Goal: Task Accomplishment & Management: Complete application form

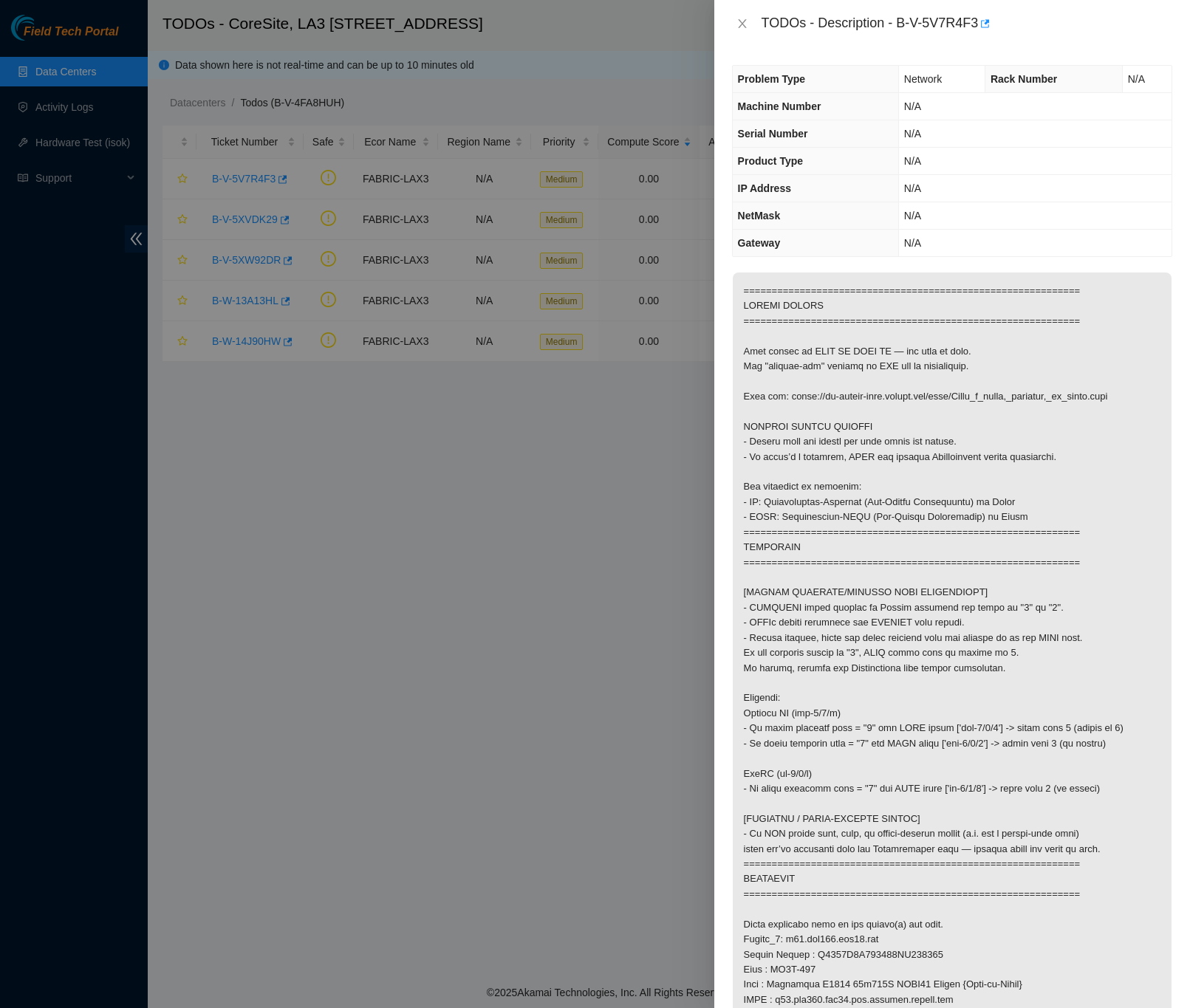
scroll to position [221, 0]
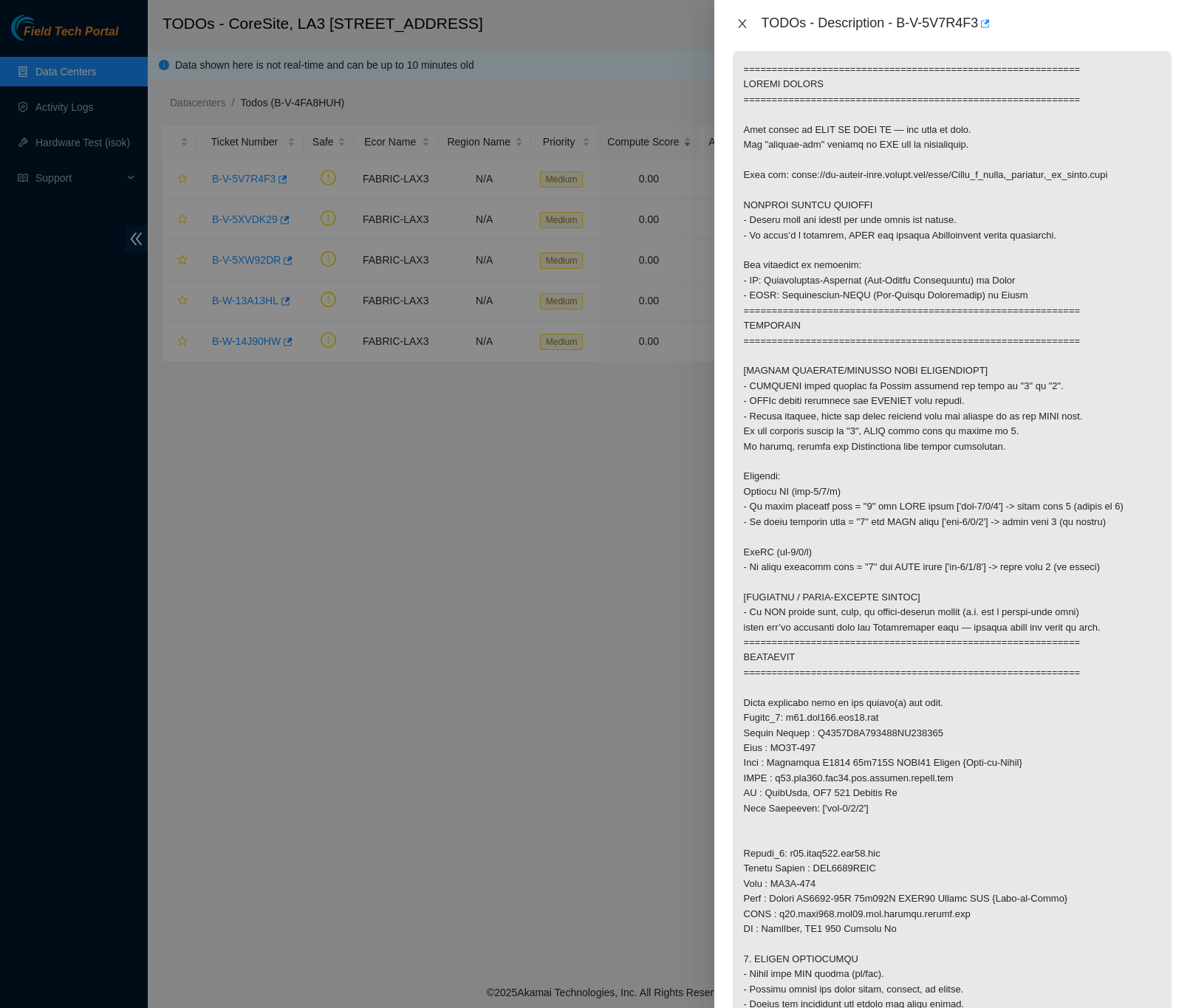
click at [752, 24] on button "Close" at bounding box center [742, 24] width 21 height 14
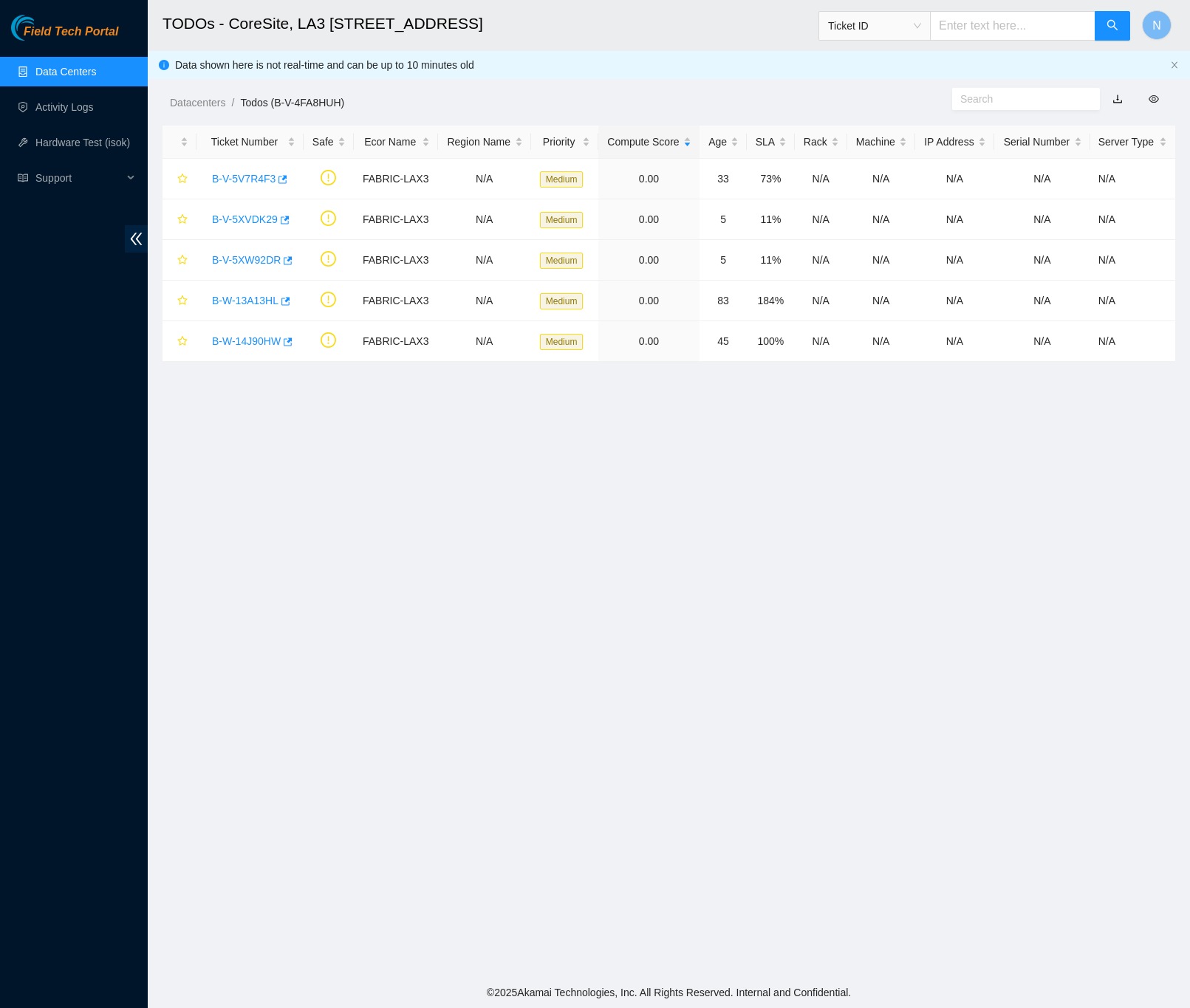
scroll to position [0, 0]
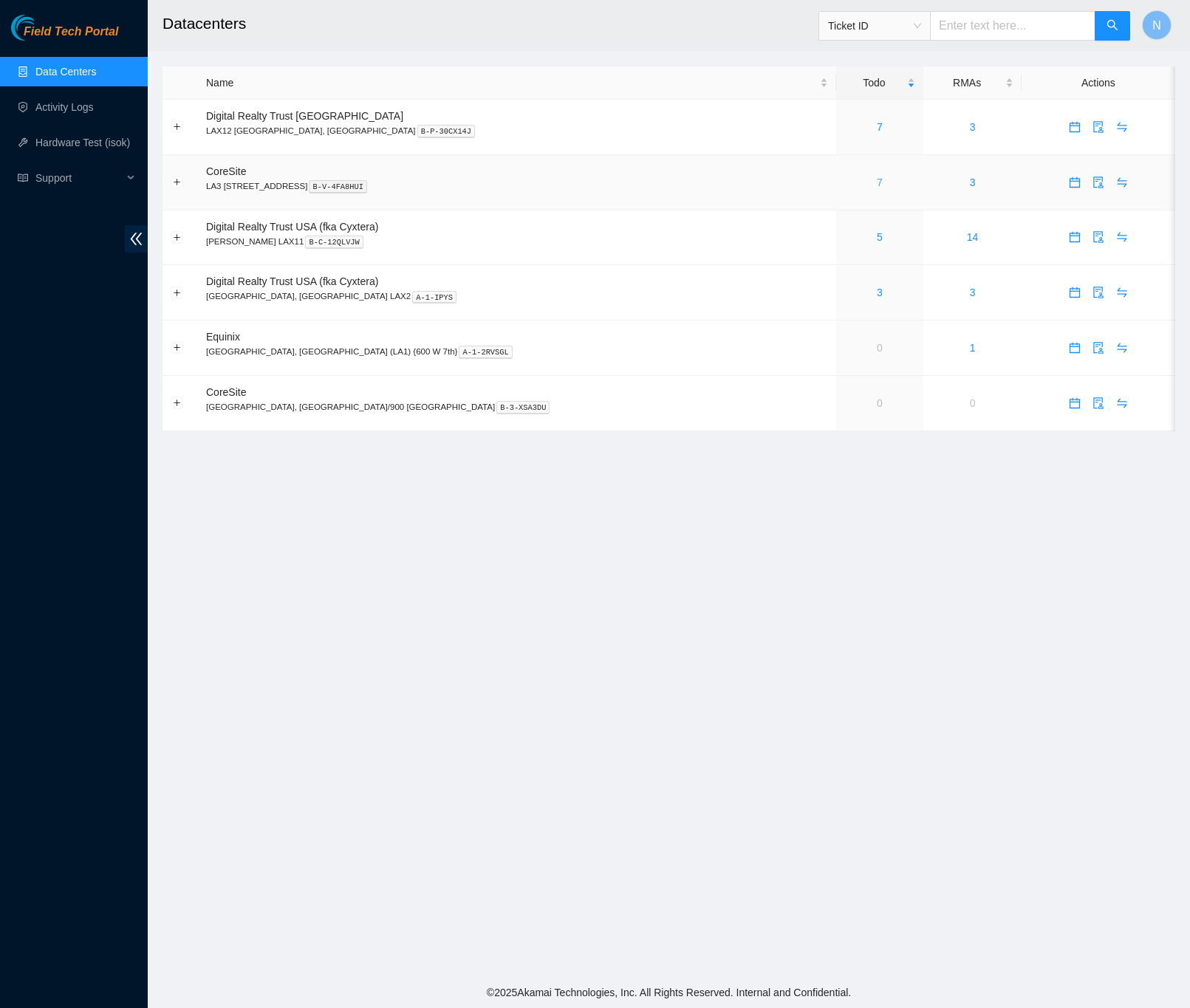
click at [877, 183] on link "7" at bounding box center [880, 183] width 6 height 12
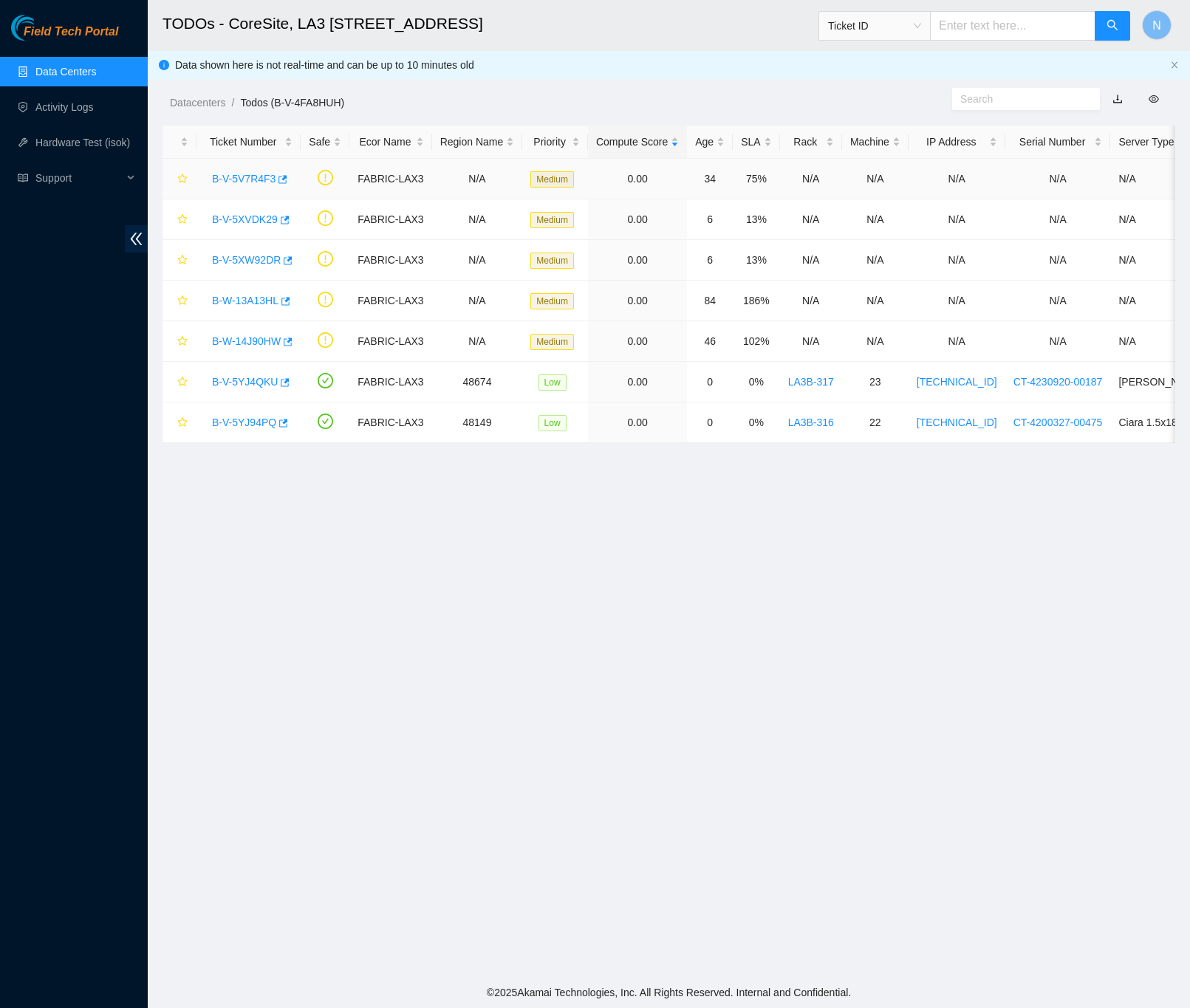
click at [253, 177] on link "B-V-5V7R4F3" at bounding box center [243, 179] width 63 height 12
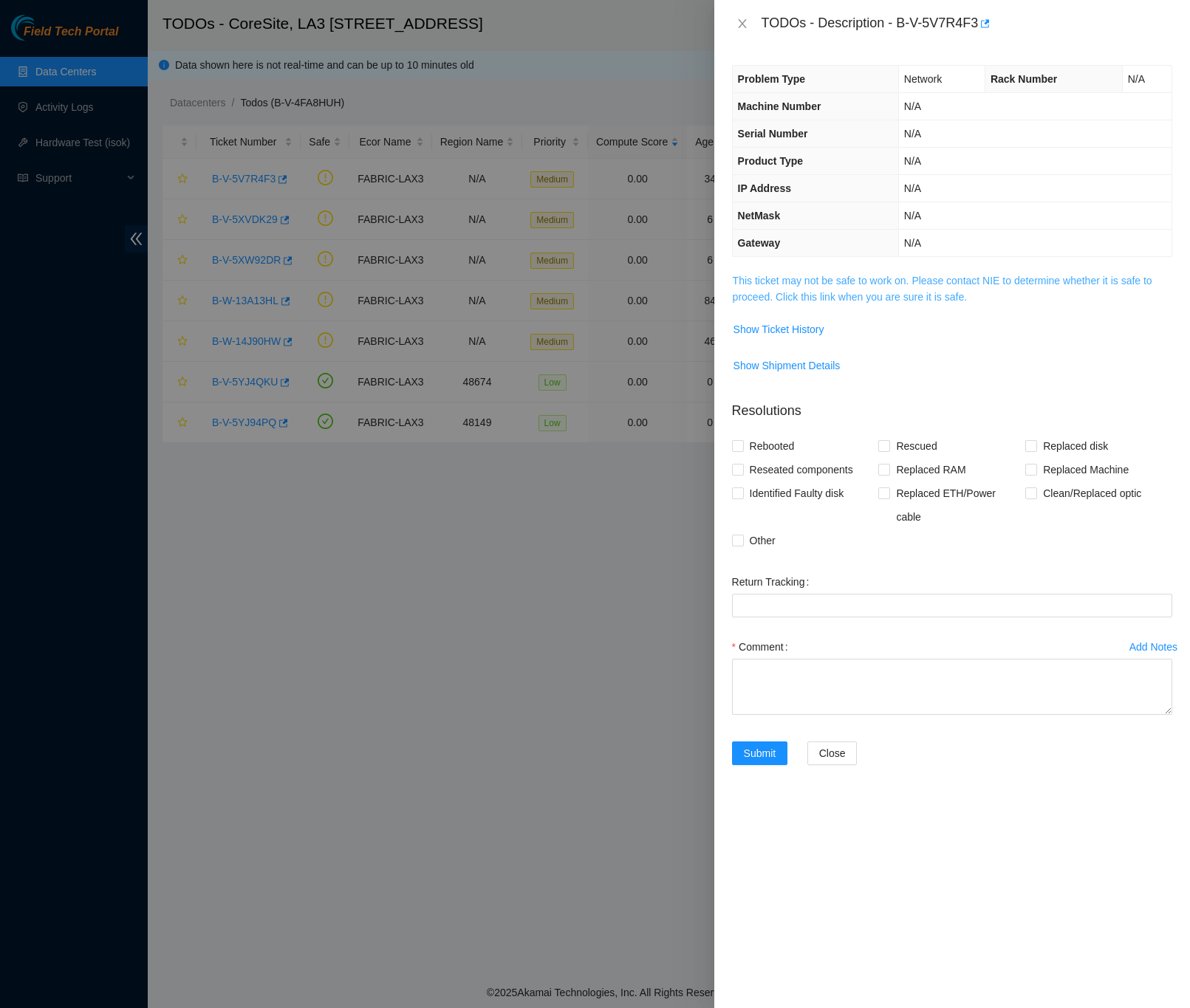
click at [827, 301] on link "This ticket may not be safe to work on. Please contact NIE to determine whether…" at bounding box center [942, 288] width 419 height 28
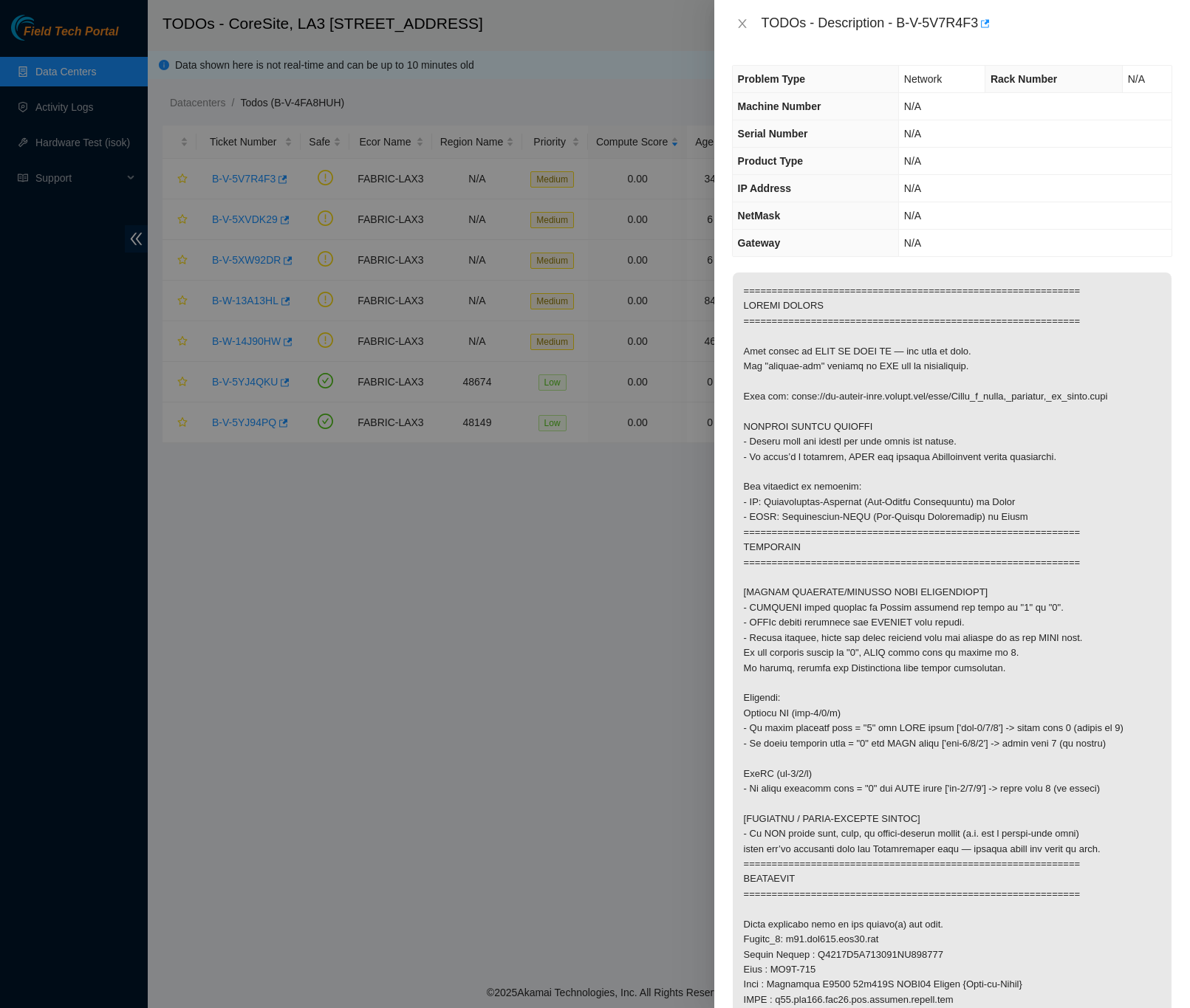
click at [1166, 644] on div "Problem Type Network Rack Number N/A Machine Number N/A Serial Number N/A Produ…" at bounding box center [952, 527] width 476 height 961
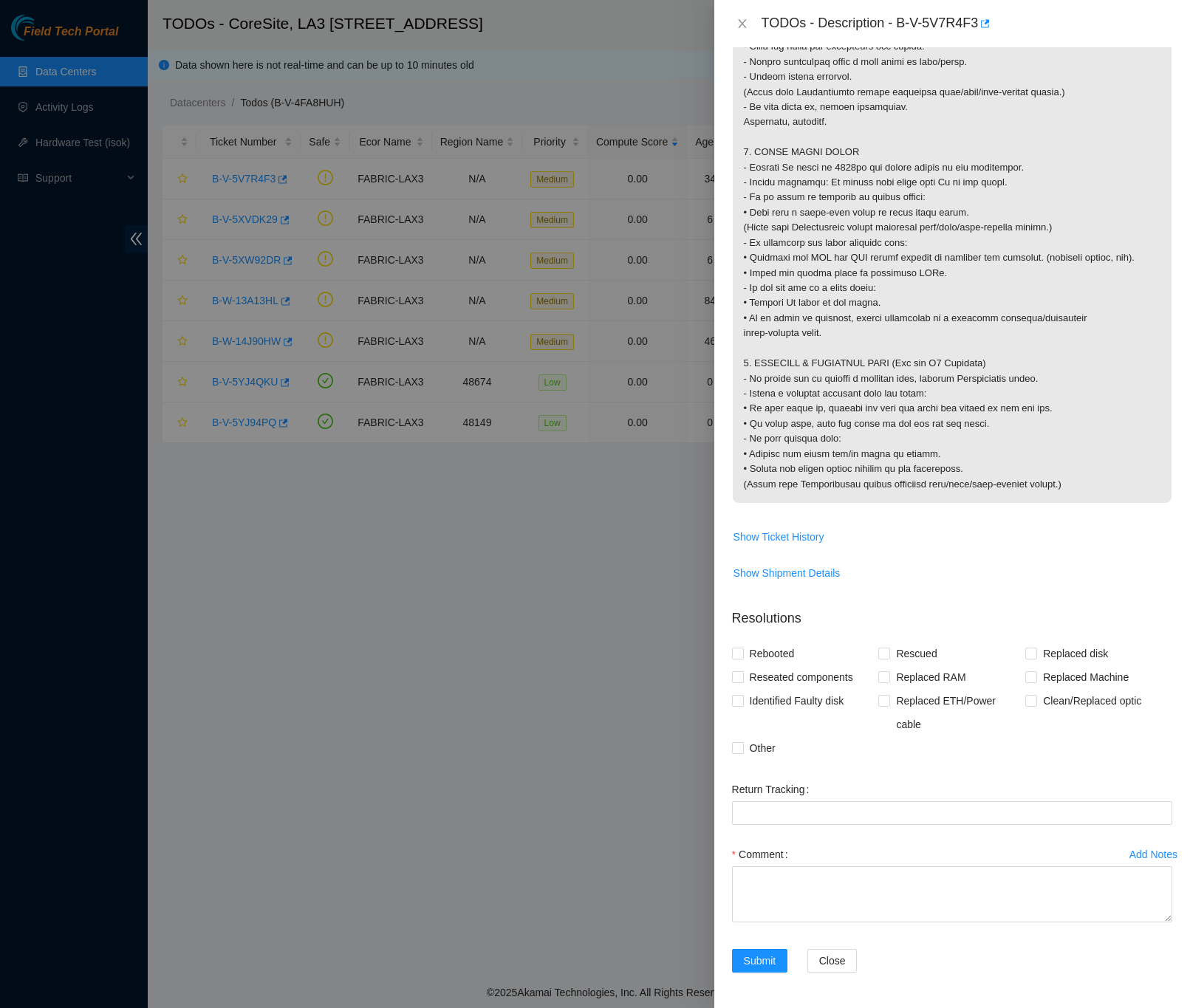
scroll to position [1290, 0]
click at [1161, 700] on div "Problem Type Network Rack Number N/A Machine Number N/A Serial Number N/A Produ…" at bounding box center [952, 527] width 476 height 961
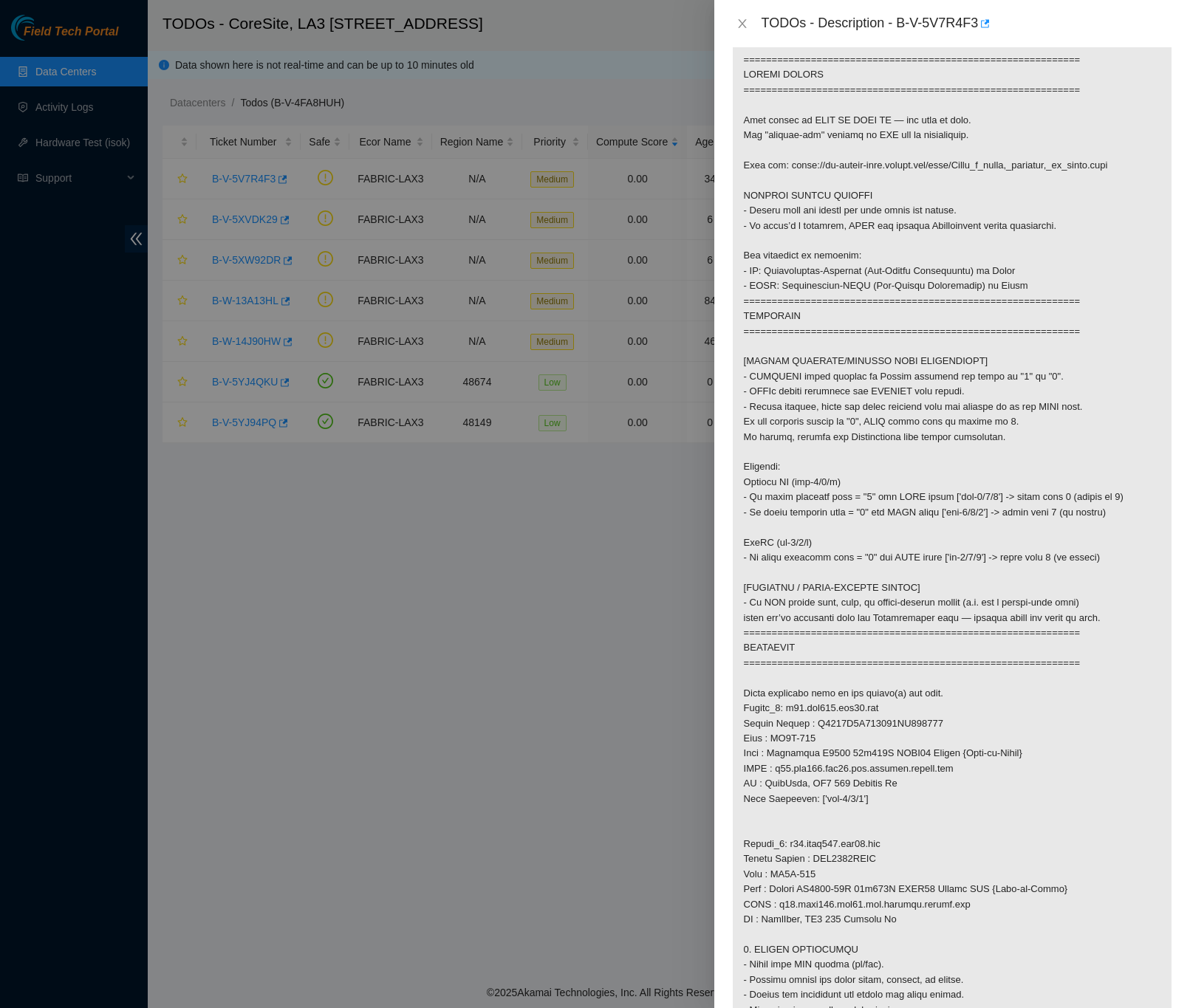
scroll to position [183, 0]
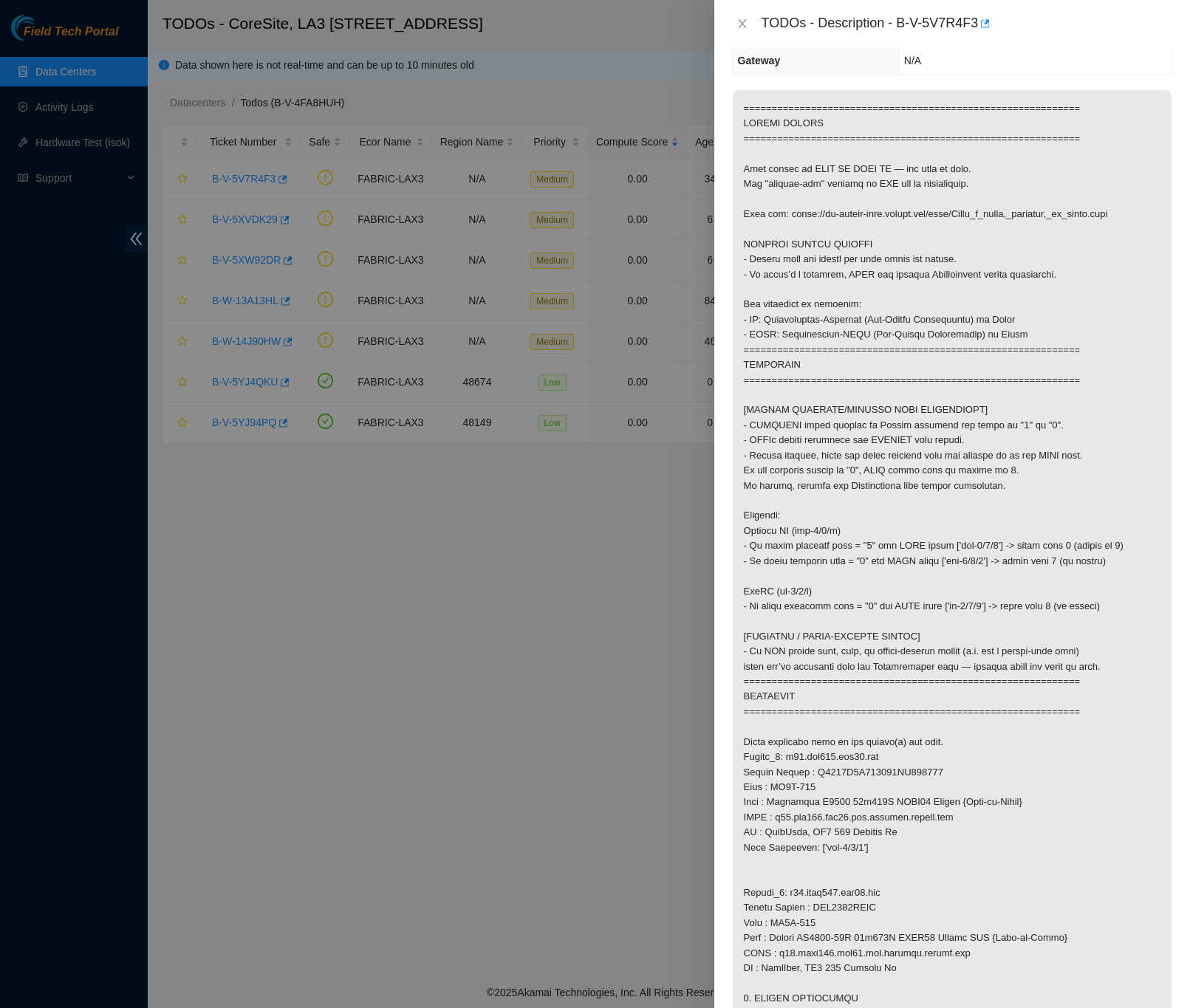
click at [1166, 418] on div "Problem Type Network Rack Number N/A Machine Number N/A Serial Number N/A Produ…" at bounding box center [952, 527] width 476 height 961
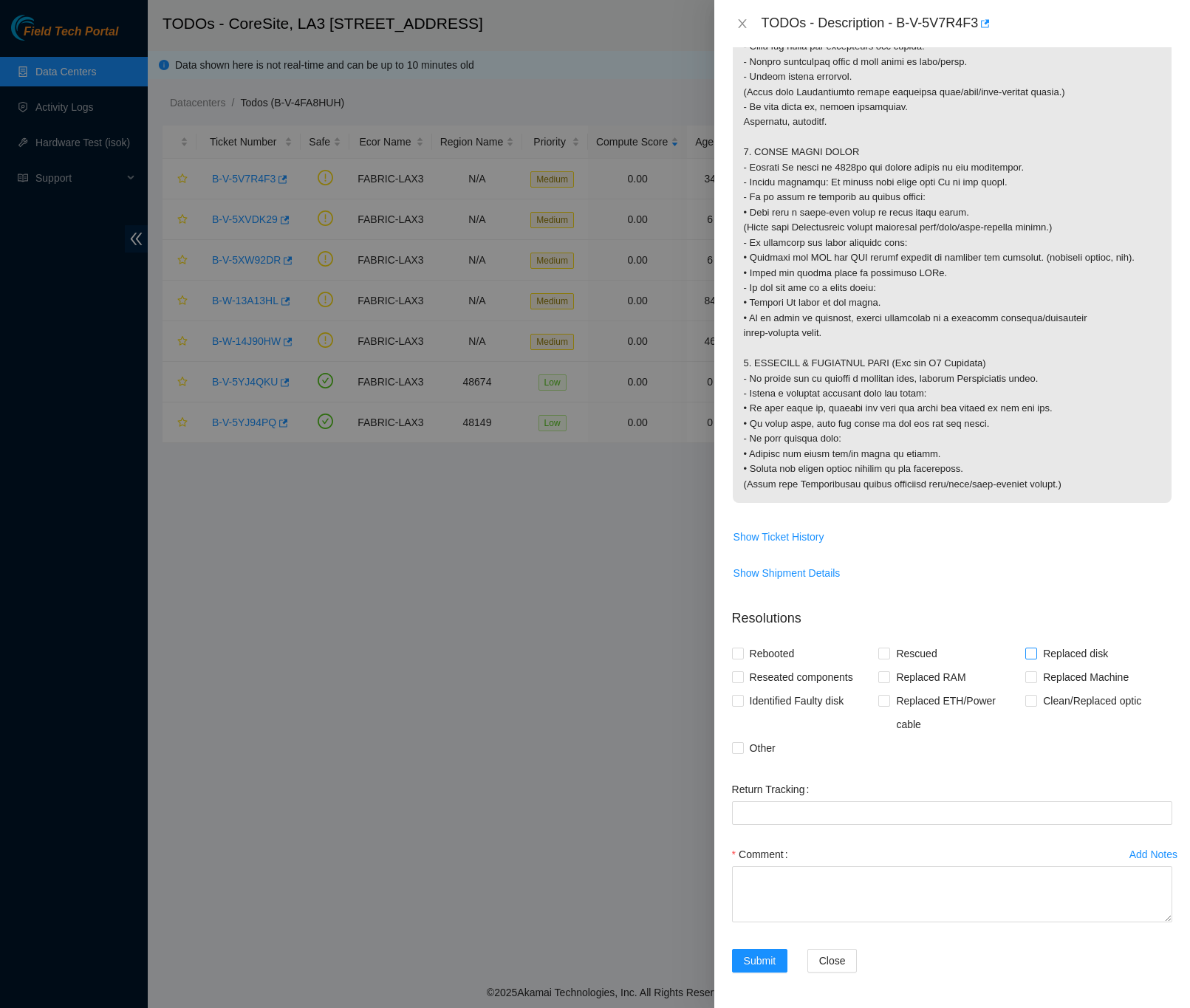
scroll to position [1290, 0]
click at [741, 747] on input "Other" at bounding box center [737, 748] width 11 height 11
checkbox input "true"
click at [761, 886] on textarea "Comment" at bounding box center [952, 895] width 441 height 56
paste textarea "B-V-5V7R4F3 Down port Router_1 -Confirmed rack and machine serial -Visually che…"
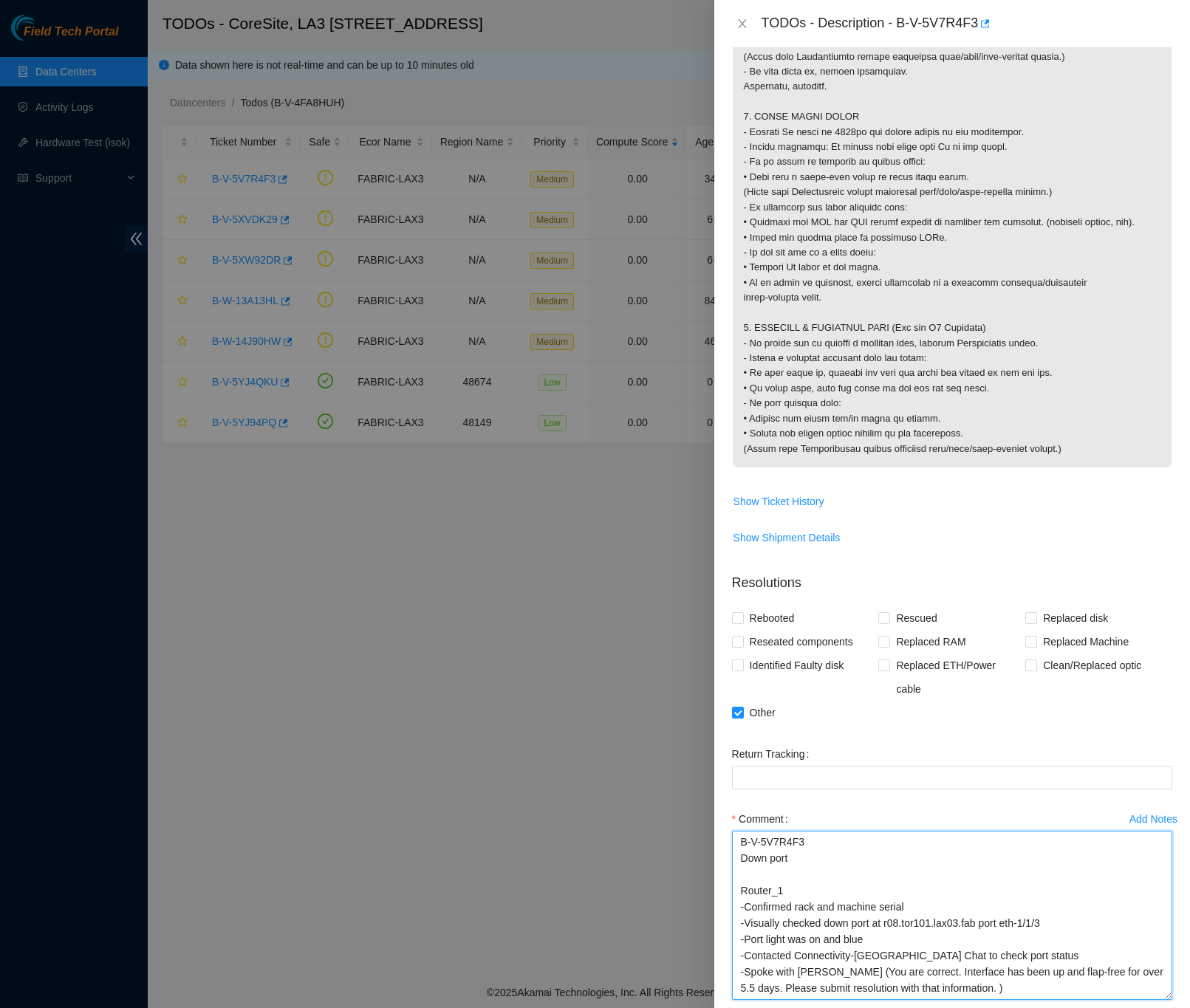
scroll to position [0, 0]
drag, startPoint x: 1146, startPoint y: 917, endPoint x: 1172, endPoint y: 1040, distance: 125.7
click at [1172, 1007] on html "Field Tech Portal Data Centers Activity Logs Hardware Test (isok) Support TODOs…" at bounding box center [595, 504] width 1190 height 1008
type textarea "B-V-5V7R4F3 Down port Router_1 -Confirmed rack and machine serial -Visually che…"
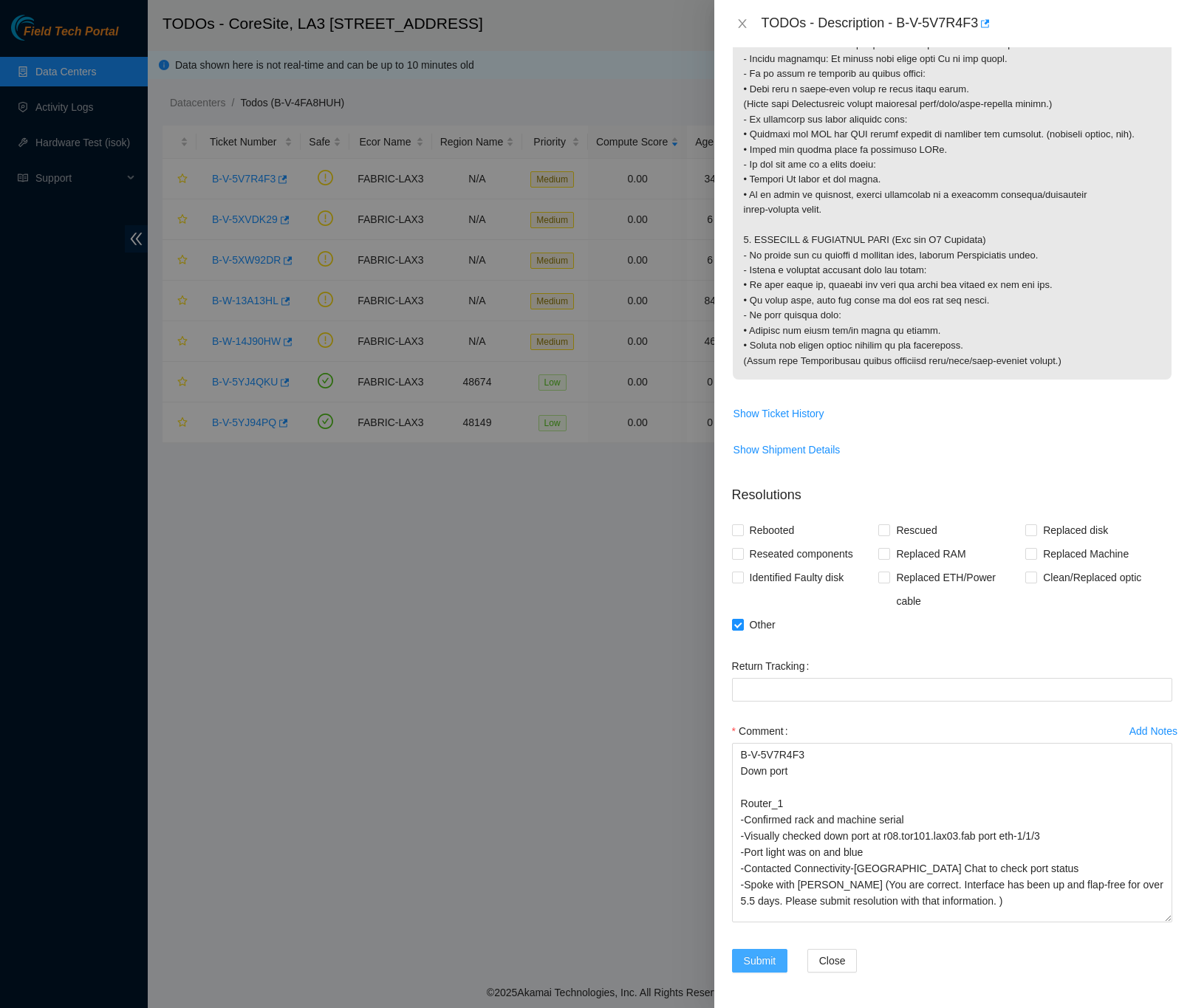
click at [736, 959] on button "Submit" at bounding box center [760, 960] width 56 height 24
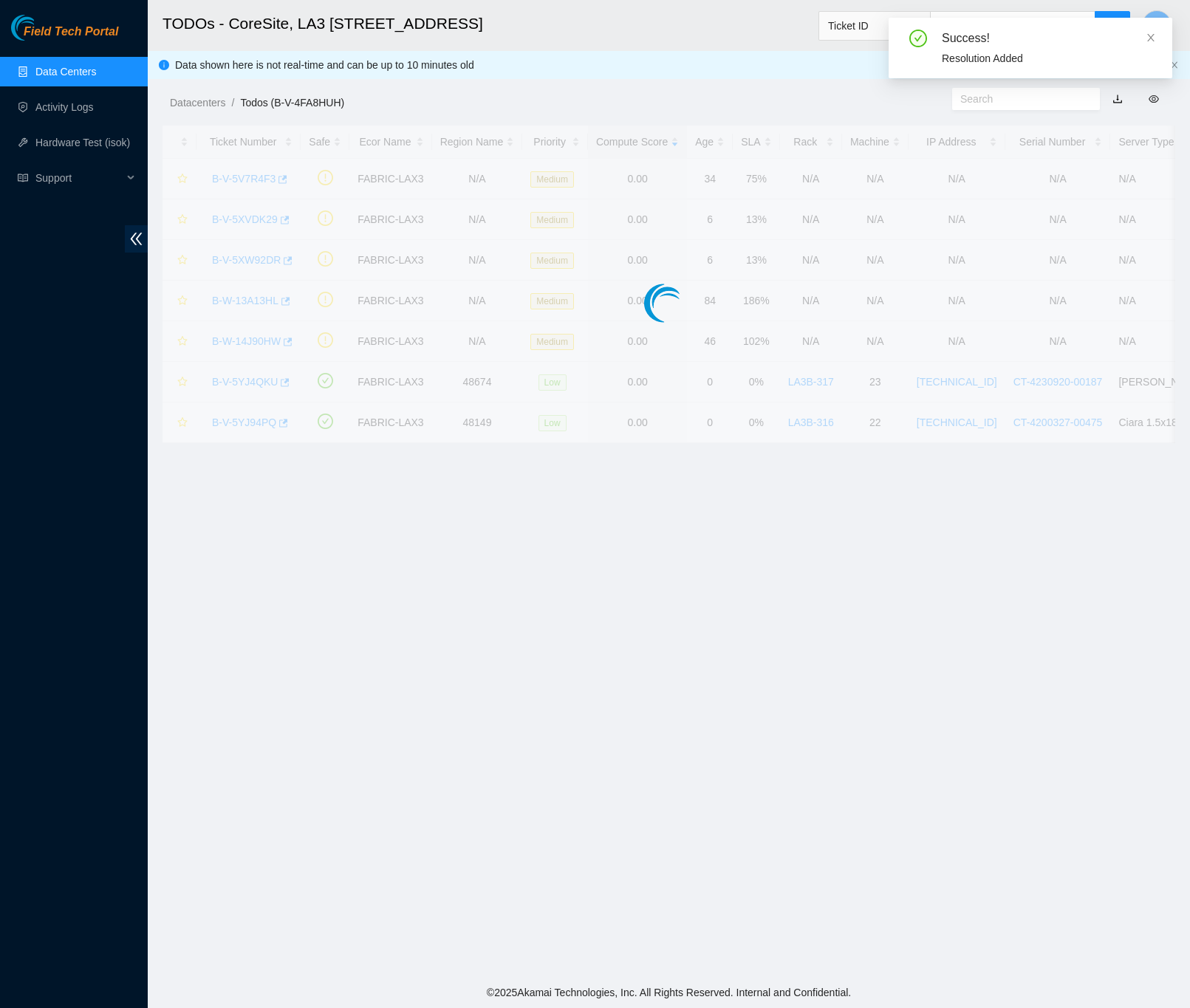
scroll to position [0, 0]
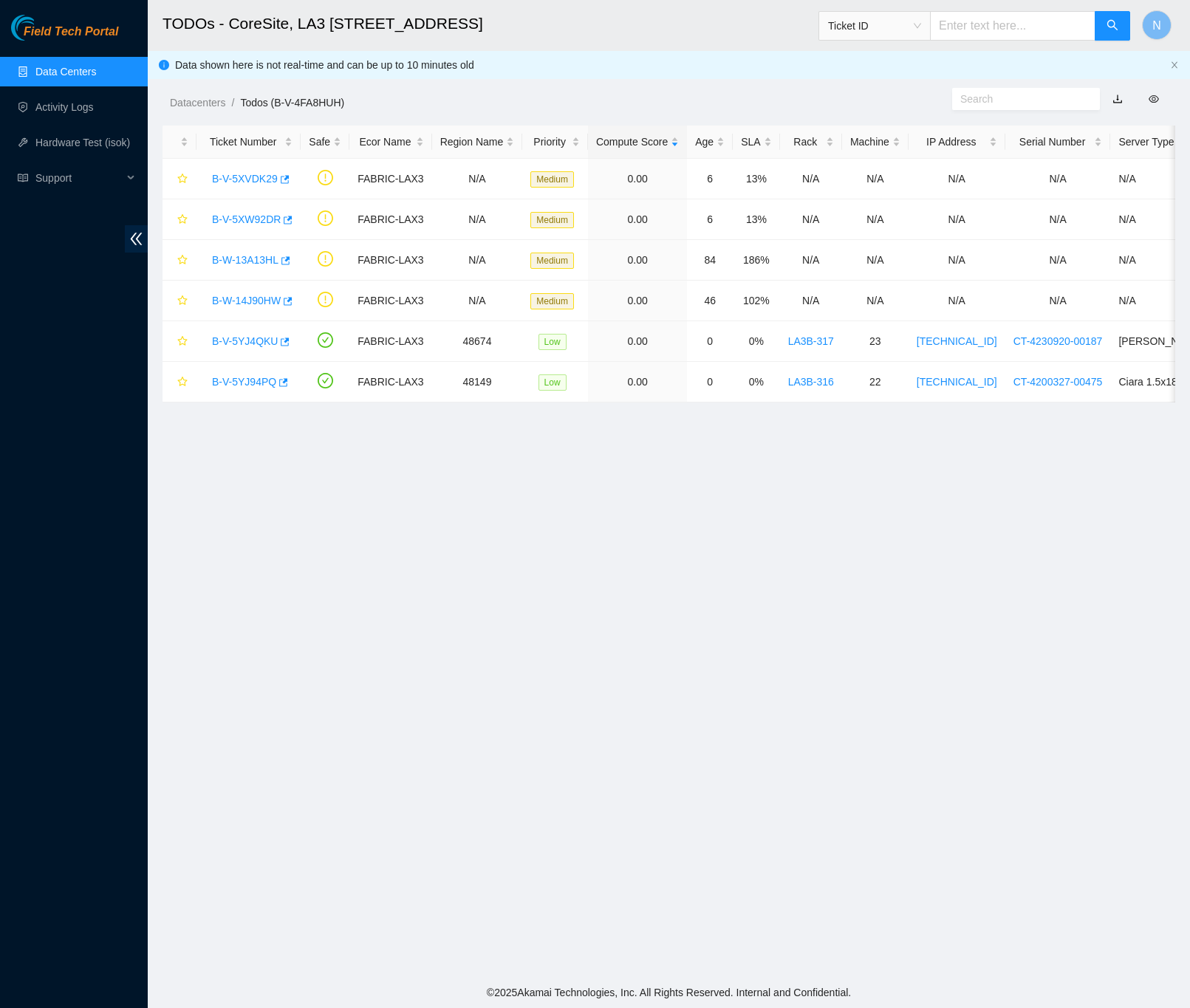
click at [80, 65] on link "Data Centers" at bounding box center [66, 72] width 61 height 12
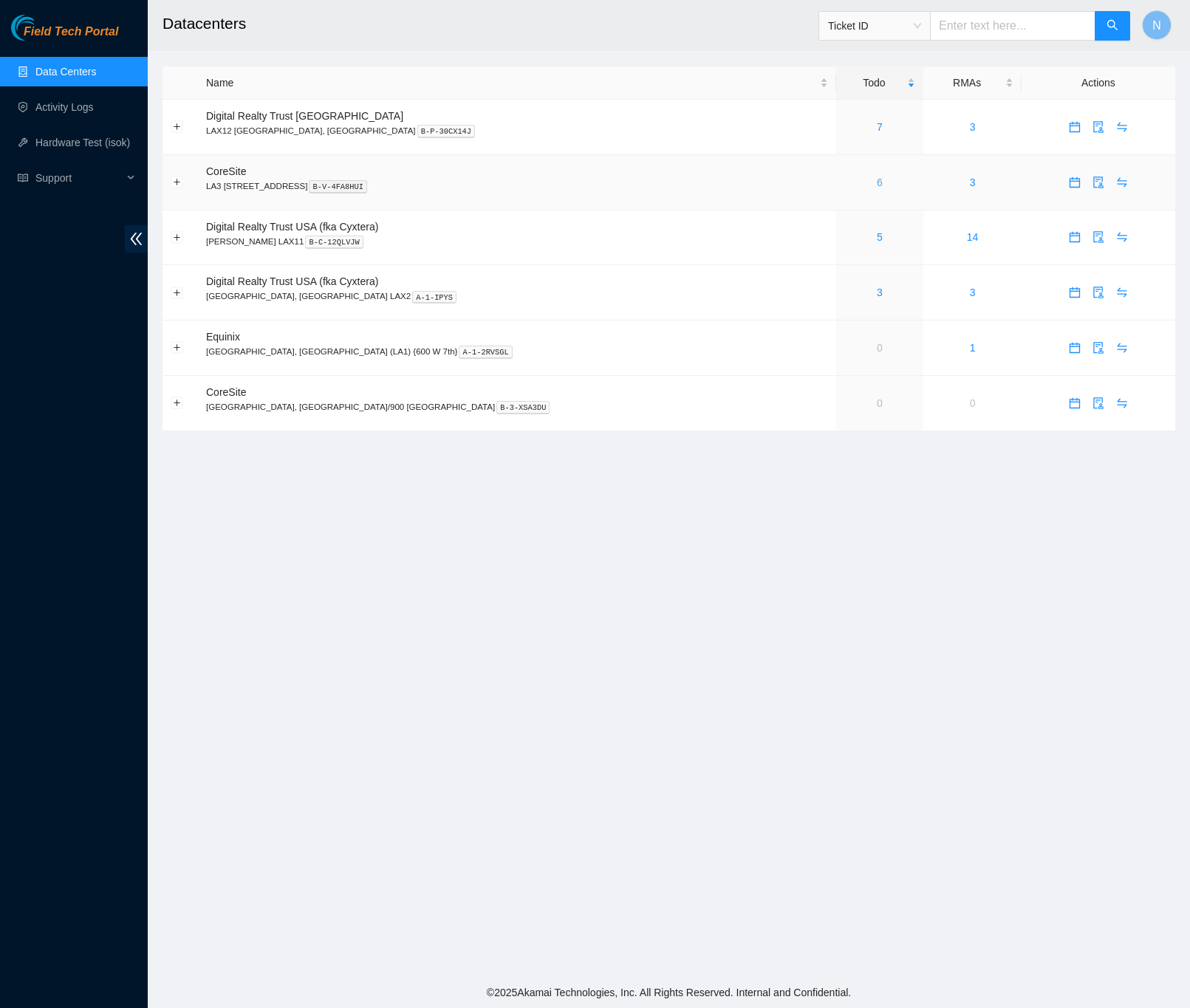
click at [877, 187] on link "6" at bounding box center [880, 183] width 6 height 12
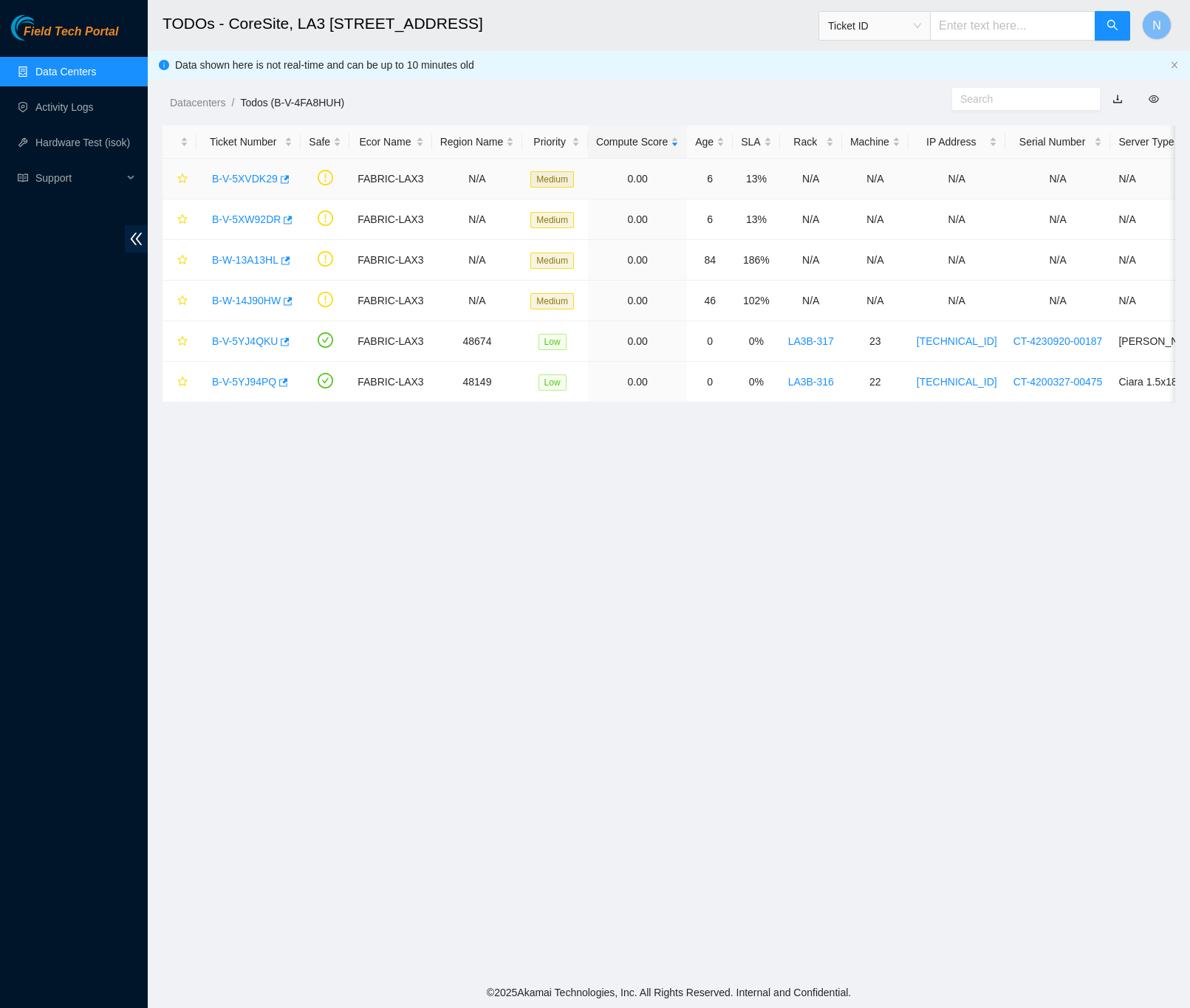
click at [237, 173] on link "B-V-5XVDK29" at bounding box center [245, 179] width 65 height 12
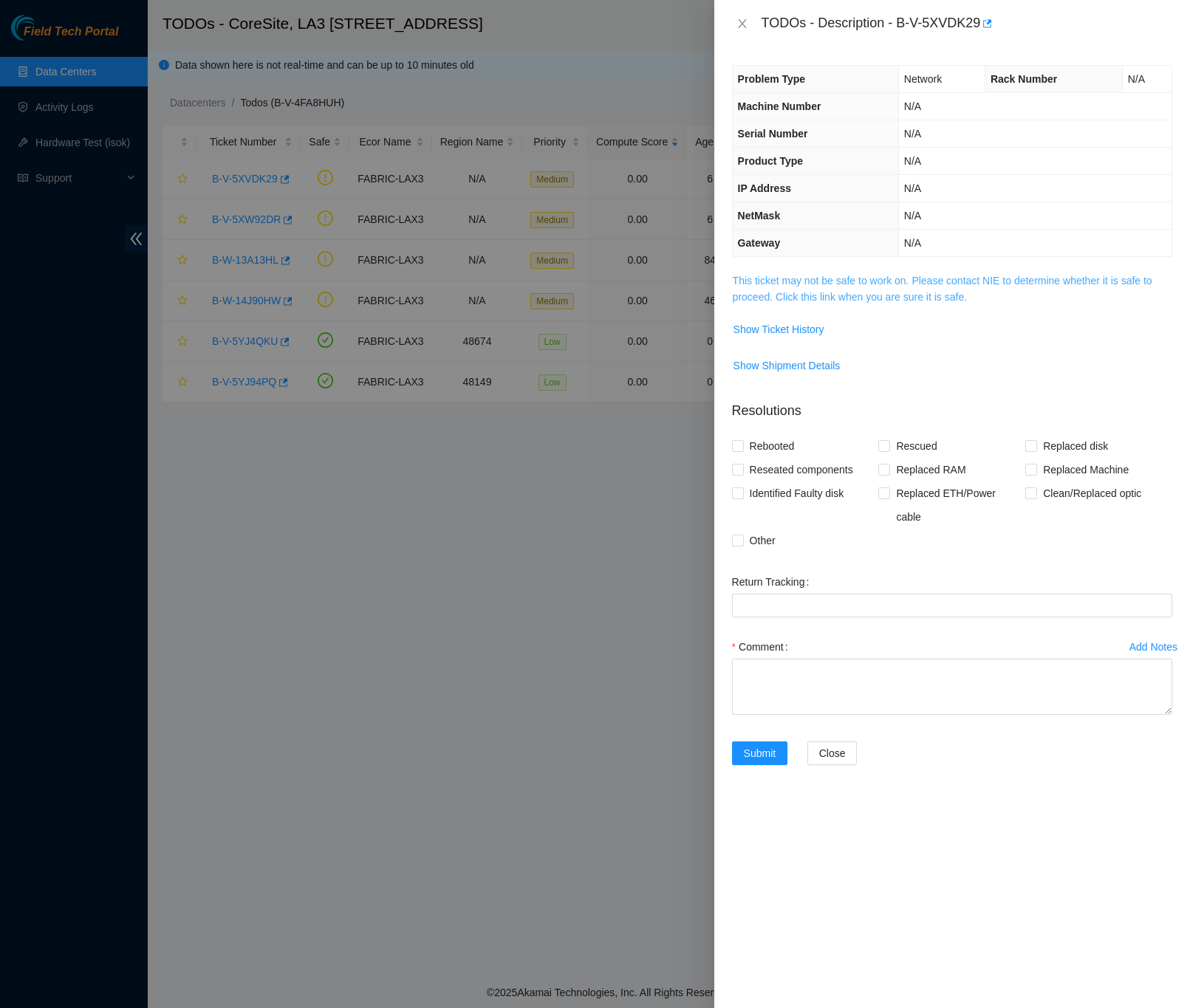
click at [878, 294] on link "This ticket may not be safe to work on. Please contact NIE to determine whether…" at bounding box center [942, 288] width 419 height 28
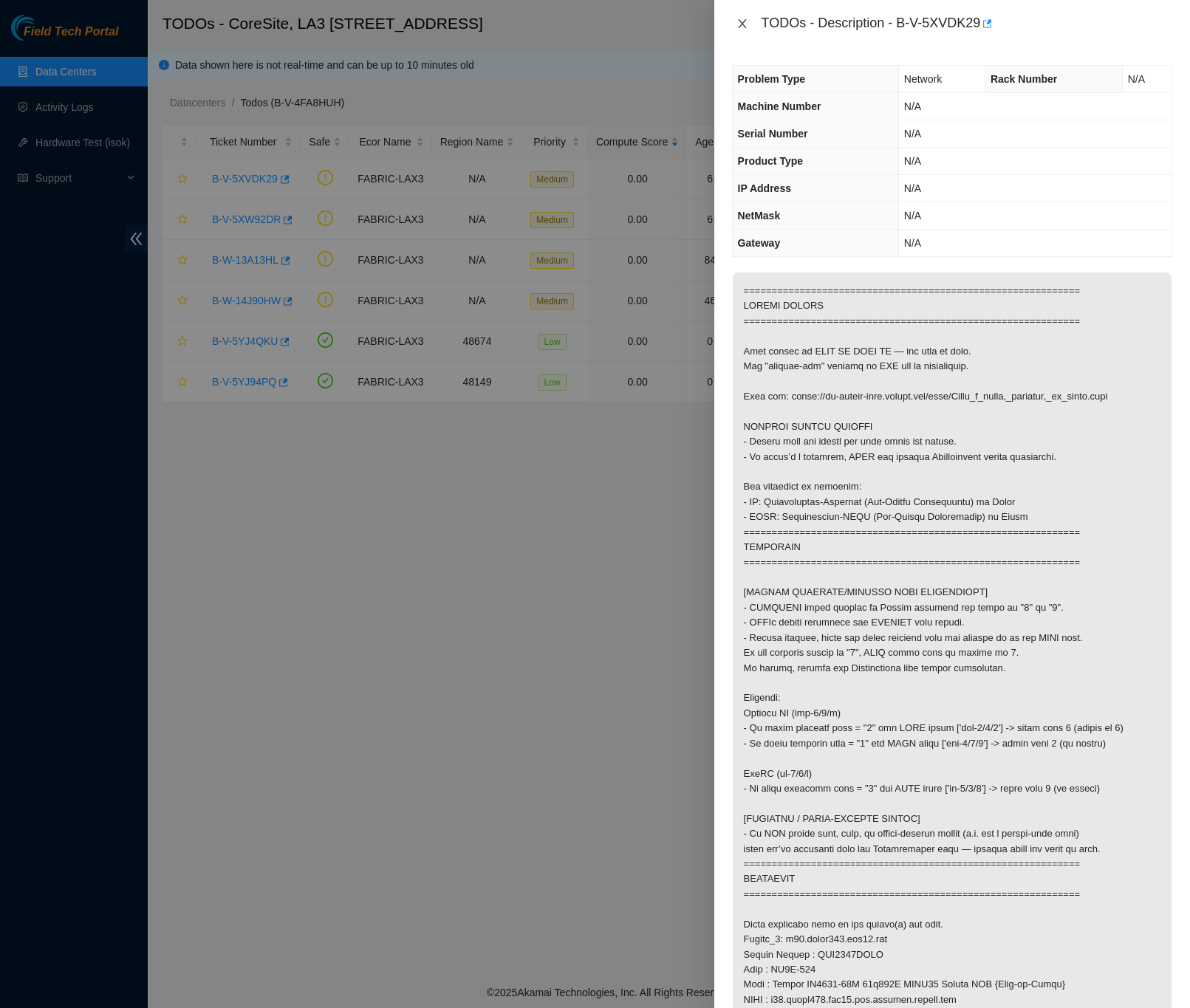
click at [738, 23] on icon "close" at bounding box center [743, 24] width 12 height 12
